Goal: Task Accomplishment & Management: Manage account settings

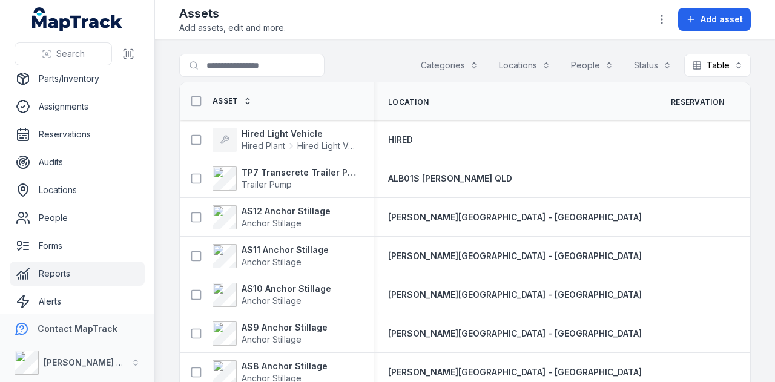
scroll to position [96, 0]
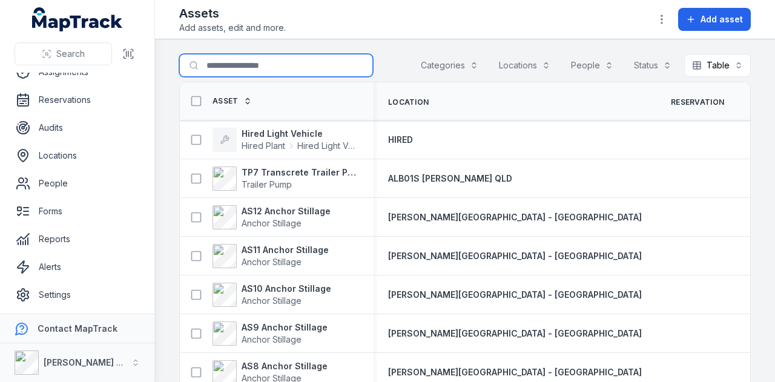
click at [247, 68] on input "Search for assets" at bounding box center [276, 65] width 194 height 23
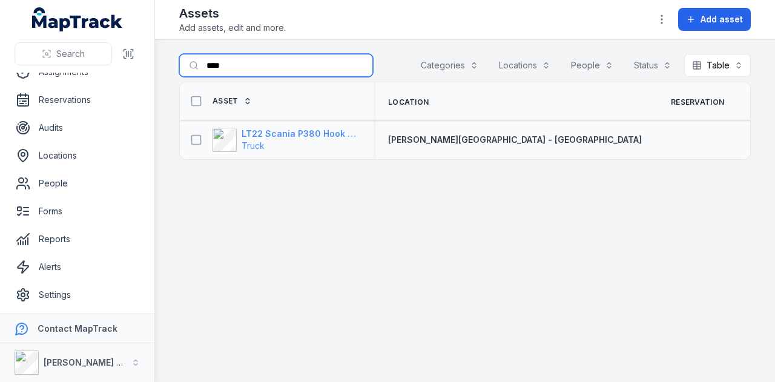
type input "****"
click at [348, 128] on strong "LT22 Scania P380 Hook Bin Truck" at bounding box center [299, 134] width 117 height 12
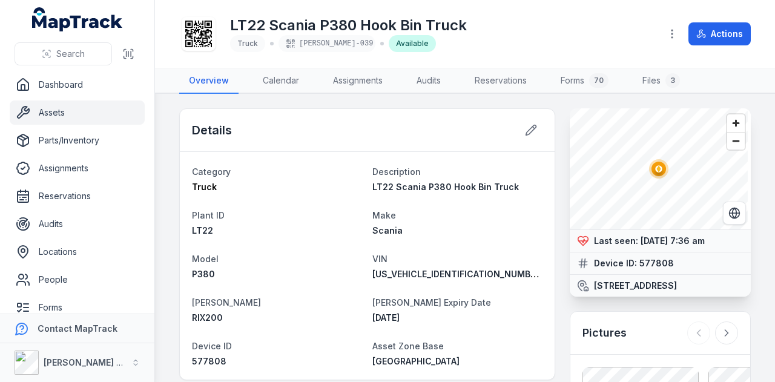
click at [54, 114] on link "Assets" at bounding box center [77, 112] width 135 height 24
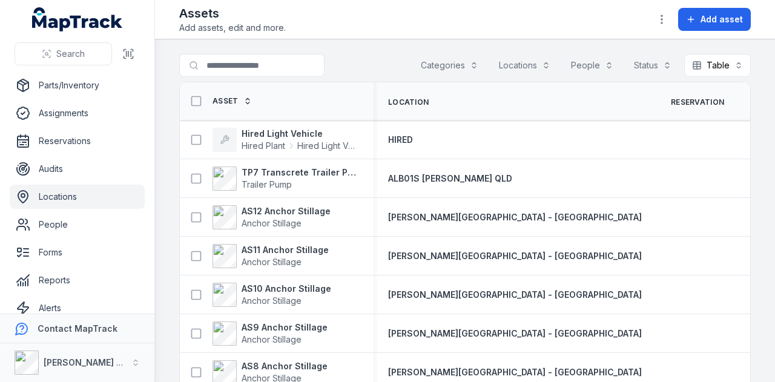
scroll to position [96, 0]
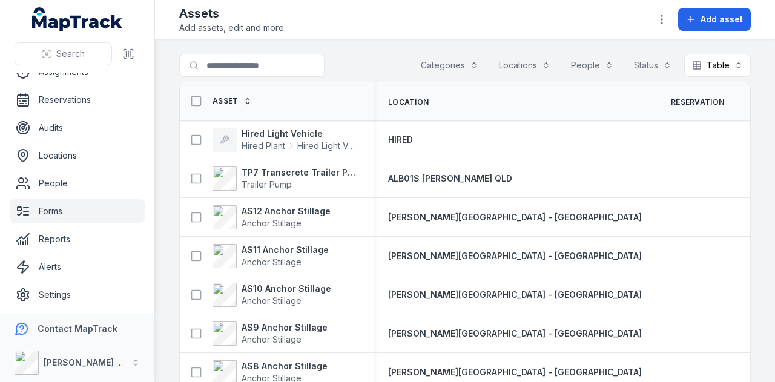
click at [96, 205] on link "Forms" at bounding box center [77, 211] width 135 height 24
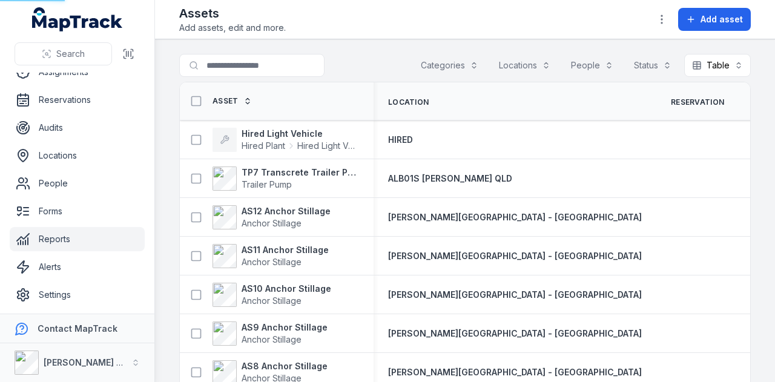
click at [96, 249] on link "Reports" at bounding box center [77, 239] width 135 height 24
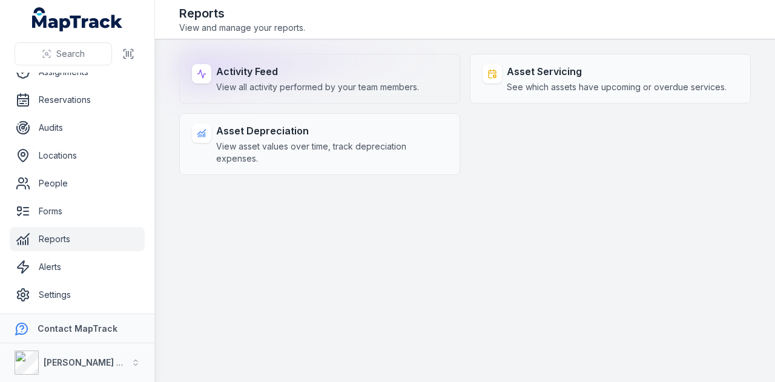
click at [267, 71] on strong "Activity Feed" at bounding box center [317, 71] width 203 height 15
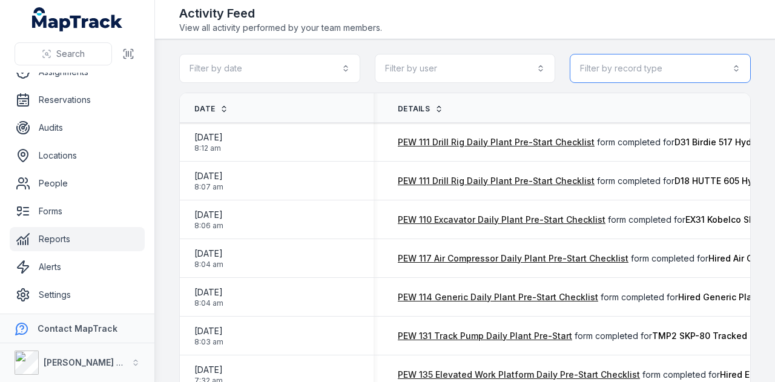
click at [631, 62] on button "Filter by record type" at bounding box center [659, 68] width 181 height 29
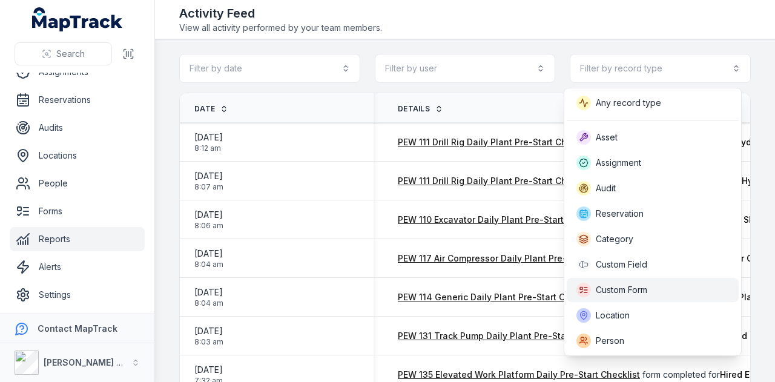
click at [638, 283] on div "Custom Form" at bounding box center [611, 290] width 71 height 15
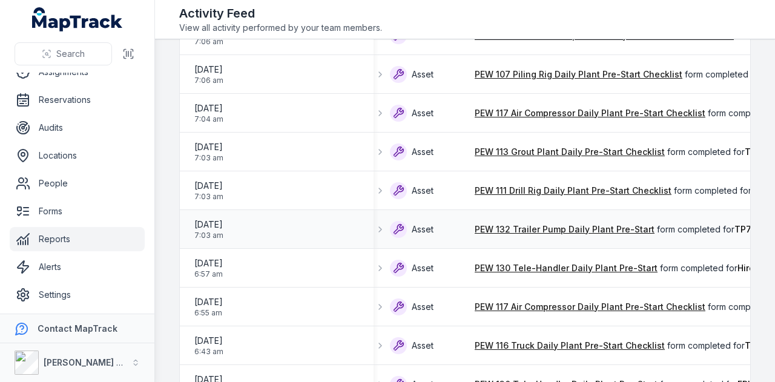
scroll to position [0, 58]
click at [510, 231] on link "PEW 132 Trailer Pump Daily Plant Pre-Start" at bounding box center [565, 229] width 180 height 12
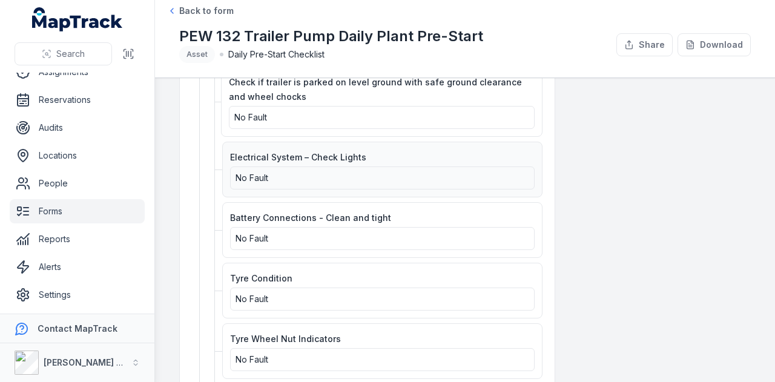
scroll to position [2239, 0]
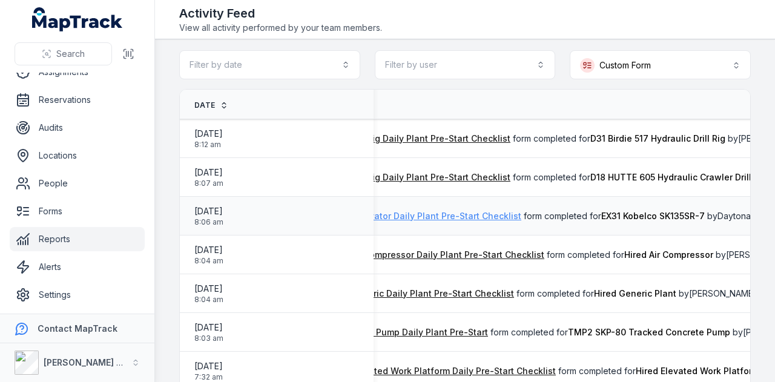
scroll to position [0, 219]
click at [465, 218] on link "PEW 110 Excavator Daily Plant Pre-Start Checklist" at bounding box center [418, 216] width 208 height 12
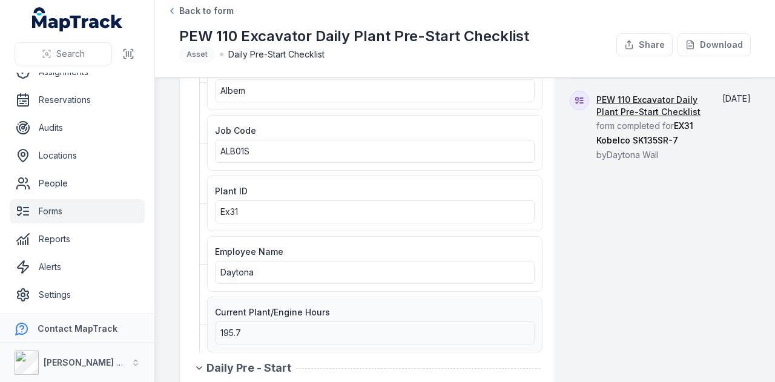
scroll to position [242, 0]
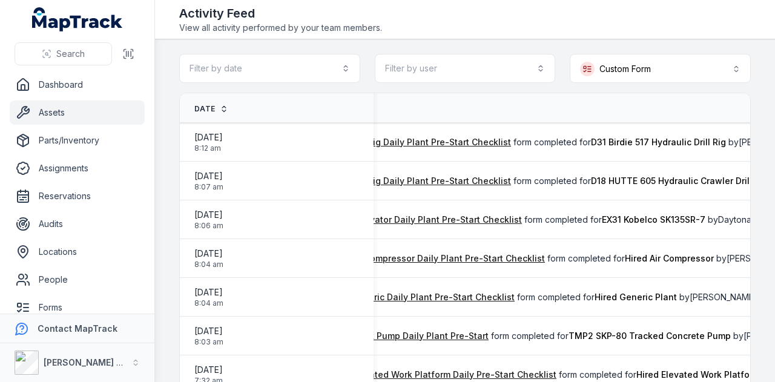
click at [80, 113] on link "Assets" at bounding box center [77, 112] width 135 height 24
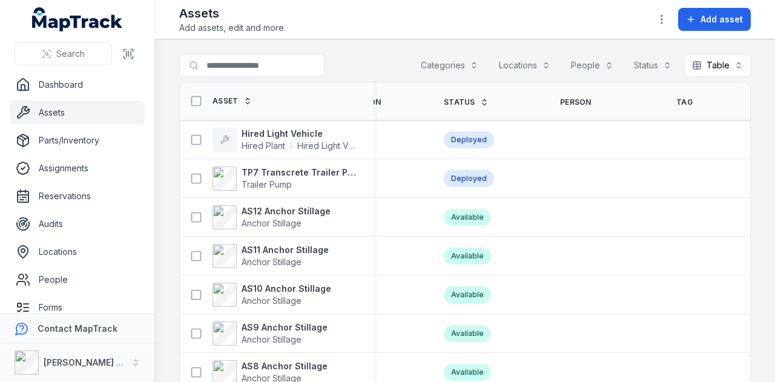
scroll to position [0, 439]
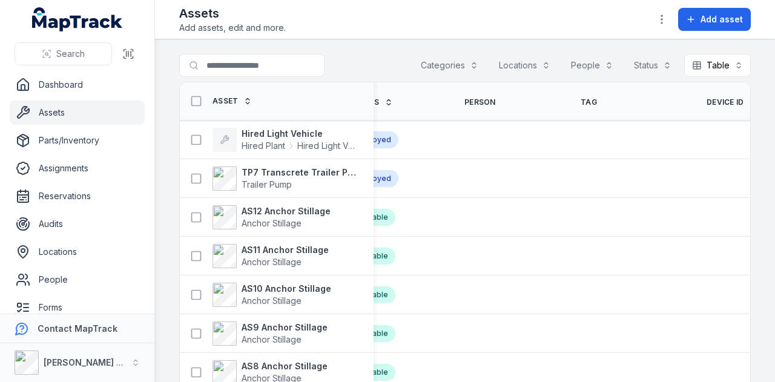
click at [706, 103] on span "Device ID" at bounding box center [725, 102] width 38 height 10
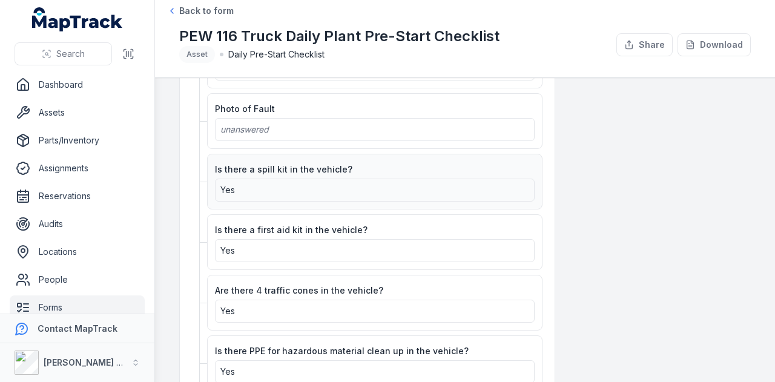
scroll to position [2057, 0]
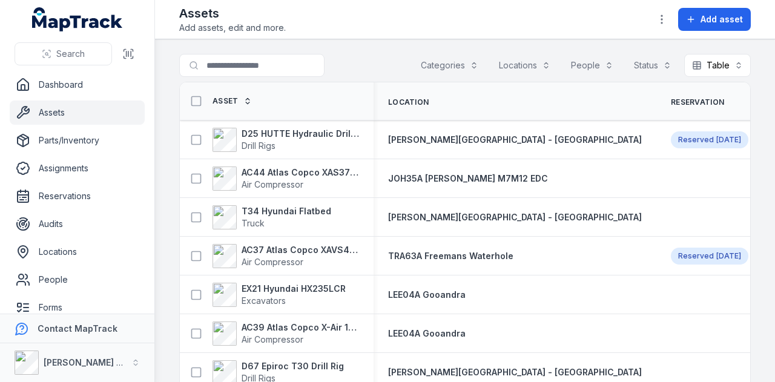
drag, startPoint x: 0, startPoint y: 0, endPoint x: 658, endPoint y: 69, distance: 662.0
click at [658, 69] on button "Status" at bounding box center [652, 65] width 53 height 23
click at [631, 112] on div "Deployed" at bounding box center [608, 118] width 100 height 12
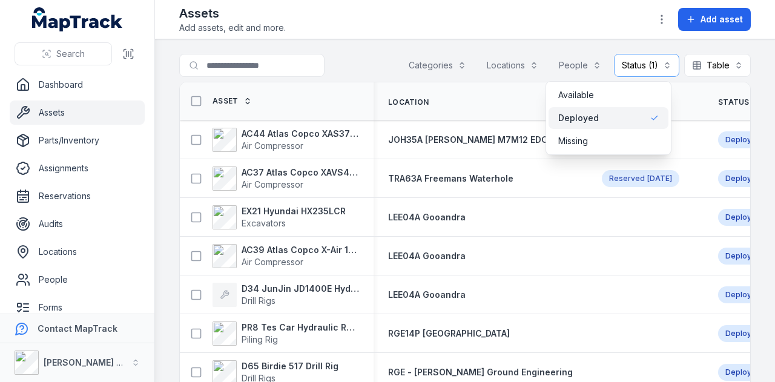
click at [454, 28] on div "Toggle Navigation Assets Add assets, edit and more. Add asset Search for assets…" at bounding box center [465, 191] width 620 height 382
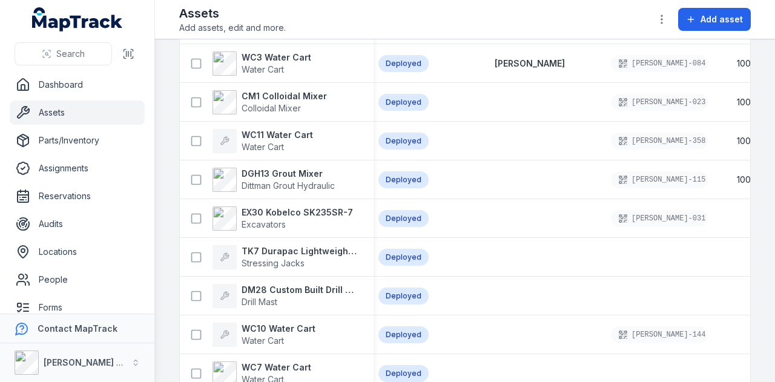
scroll to position [2315, 0]
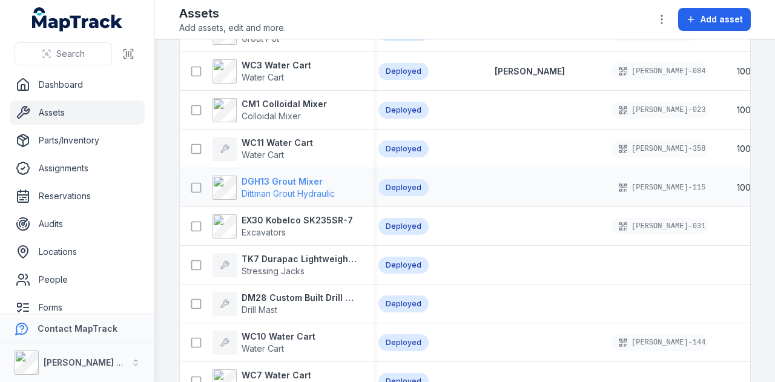
click at [297, 184] on strong "DGH13 Grout Mixer" at bounding box center [287, 181] width 93 height 12
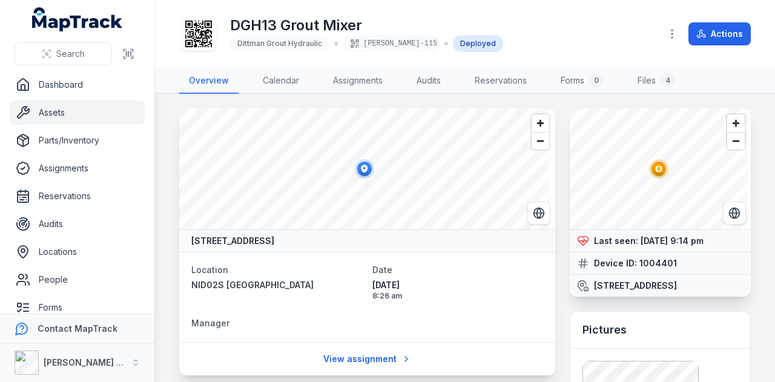
click at [512, 35] on div "DGH13 Grout Mixer Dittman Grout Hydraulic [PERSON_NAME]-115 Deployed" at bounding box center [414, 34] width 471 height 39
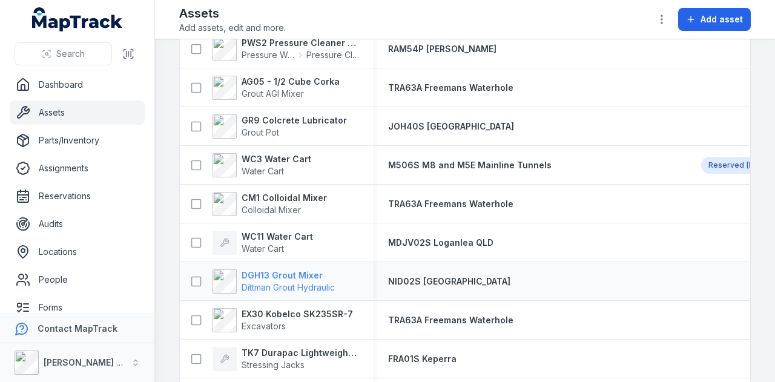
scroll to position [2238, 0]
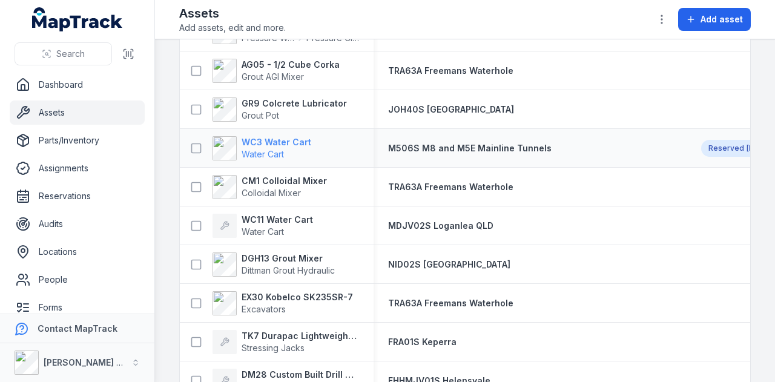
click at [271, 143] on strong "WC3 Water Cart" at bounding box center [276, 142] width 70 height 12
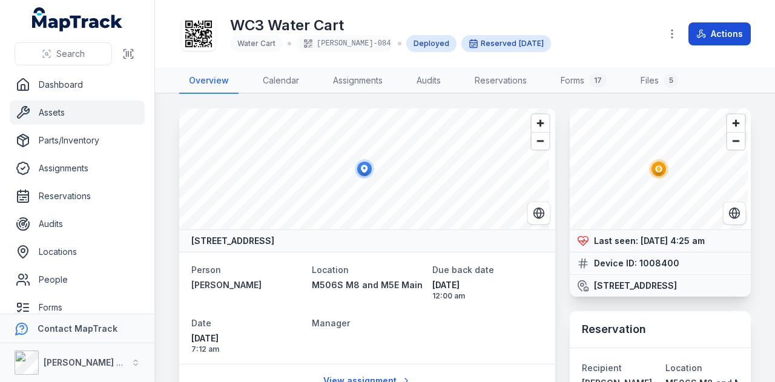
click at [726, 37] on button "Actions" at bounding box center [719, 33] width 62 height 23
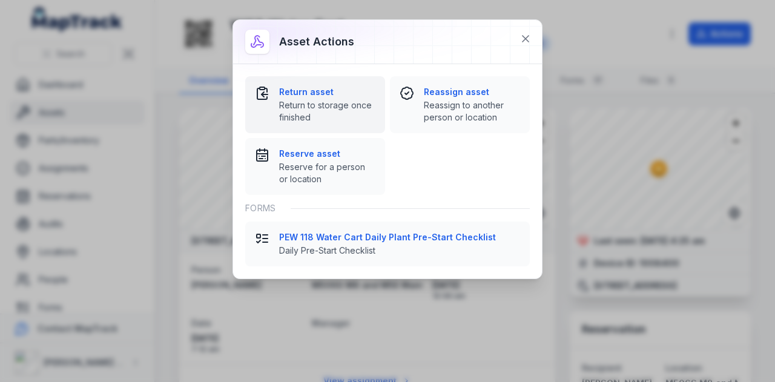
click at [323, 91] on strong "Return asset" at bounding box center [327, 92] width 96 height 12
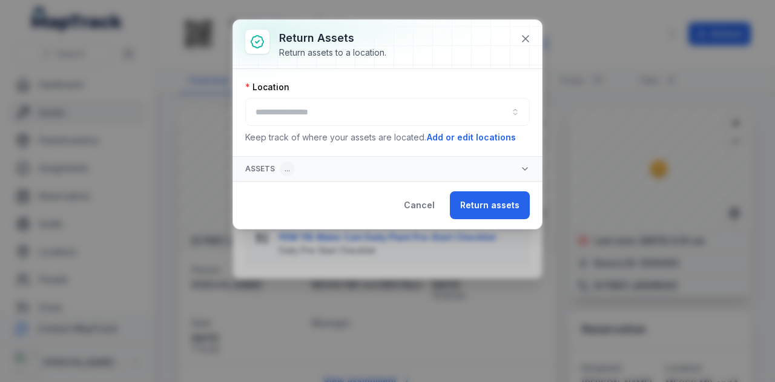
click at [333, 123] on div at bounding box center [387, 112] width 284 height 28
click at [333, 112] on div at bounding box center [387, 112] width 284 height 28
click at [333, 112] on button "button" at bounding box center [387, 112] width 284 height 28
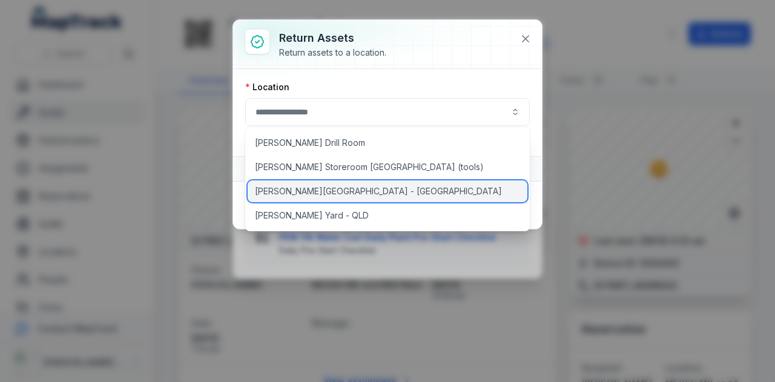
click at [334, 183] on div "[PERSON_NAME][GEOGRAPHIC_DATA] - [GEOGRAPHIC_DATA]" at bounding box center [388, 191] width 280 height 22
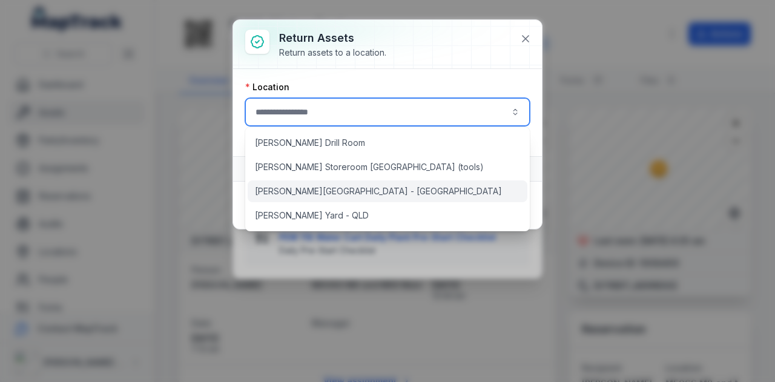
type input "**********"
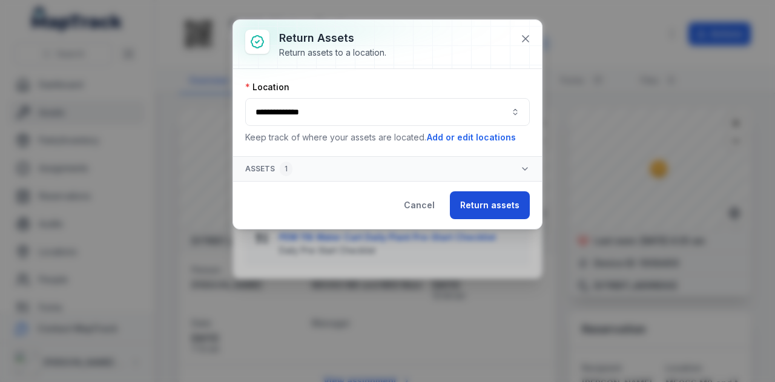
click at [487, 209] on button "Return assets" at bounding box center [490, 205] width 80 height 28
